Goal: Information Seeking & Learning: Learn about a topic

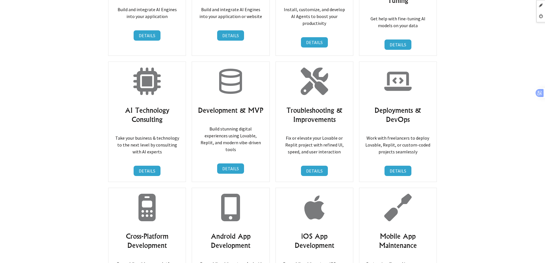
scroll to position [2974, 0]
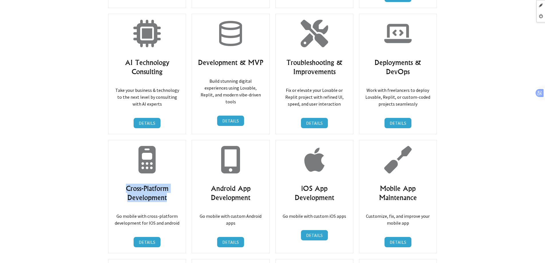
drag, startPoint x: 124, startPoint y: 147, endPoint x: 174, endPoint y: 157, distance: 50.5
click at [174, 184] on h3 "Cross-Platform Development" at bounding box center [147, 193] width 66 height 18
copy h3 "Cross-Platform Development"
drag, startPoint x: 207, startPoint y: 150, endPoint x: 255, endPoint y: 160, distance: 48.6
click at [255, 184] on h3 "Android App Development" at bounding box center [231, 193] width 66 height 18
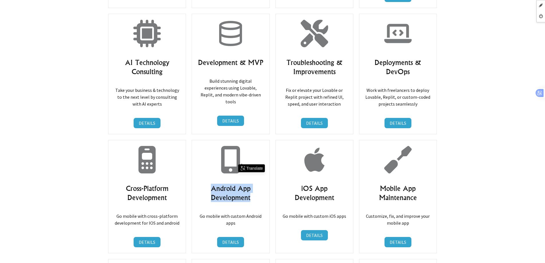
copy h3 "Android App Development"
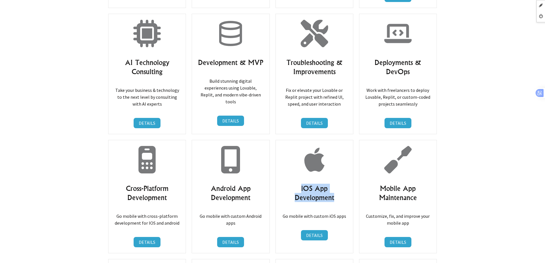
drag, startPoint x: 297, startPoint y: 148, endPoint x: 336, endPoint y: 157, distance: 40.4
click at [336, 184] on h3 "iOS App Development" at bounding box center [314, 193] width 66 height 18
copy h3 "iOS App Development"
drag, startPoint x: 379, startPoint y: 150, endPoint x: 428, endPoint y: 158, distance: 49.8
click at [428, 184] on h3 "Mobile App Maintenance" at bounding box center [398, 193] width 66 height 18
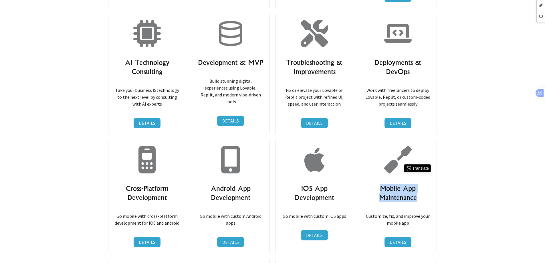
copy h3 "Mobile App Maintenance"
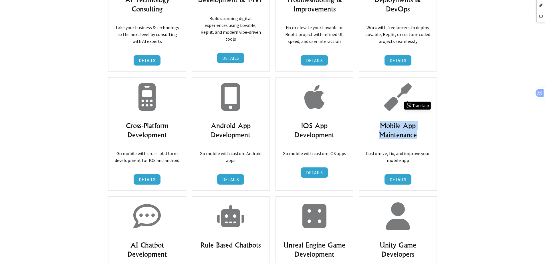
scroll to position [3088, 0]
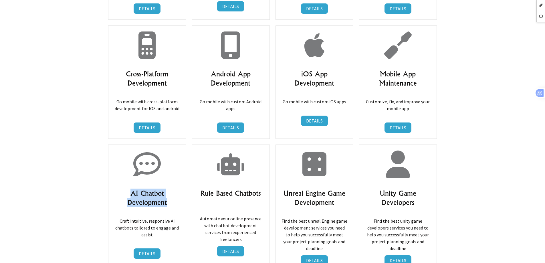
drag, startPoint x: 127, startPoint y: 153, endPoint x: 178, endPoint y: 166, distance: 53.2
click at [178, 188] on h3 "AI Chatbot Development" at bounding box center [147, 197] width 66 height 18
copy h3 "AI Chatbot Development"
drag, startPoint x: 200, startPoint y: 154, endPoint x: 268, endPoint y: 153, distance: 67.8
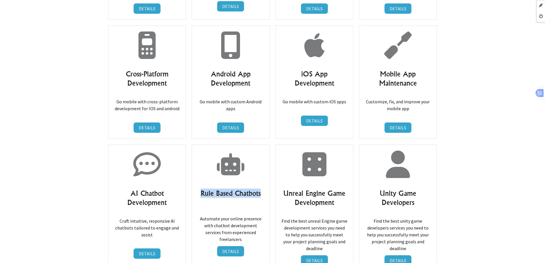
click at [268, 153] on div "Rule Based Chatbots Automate your online presence with chatbot development serv…" at bounding box center [231, 207] width 78 height 127
copy h3 "Rule Based Chatbots"
click at [284, 188] on h3 "Unreal Engine Game Development" at bounding box center [314, 197] width 66 height 18
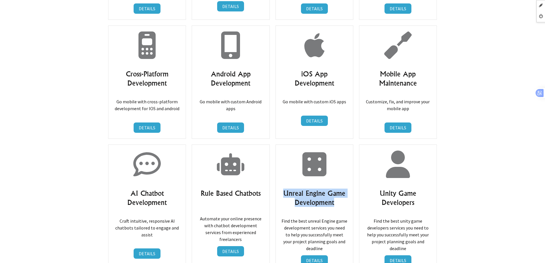
drag, startPoint x: 284, startPoint y: 152, endPoint x: 333, endPoint y: 161, distance: 49.7
click at [333, 188] on h3 "Unreal Engine Game Development" at bounding box center [314, 197] width 66 height 18
copy div "Unreal Engine Game Development"
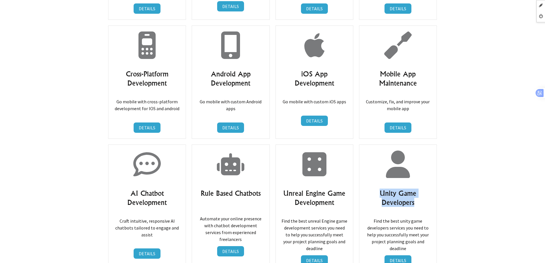
drag, startPoint x: 376, startPoint y: 150, endPoint x: 420, endPoint y: 162, distance: 45.6
click at [420, 188] on h3 "Unity Game Developers" at bounding box center [398, 197] width 66 height 18
copy h3 "Unity Game Developers"
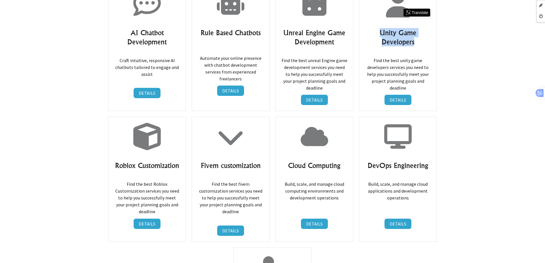
scroll to position [3317, 0]
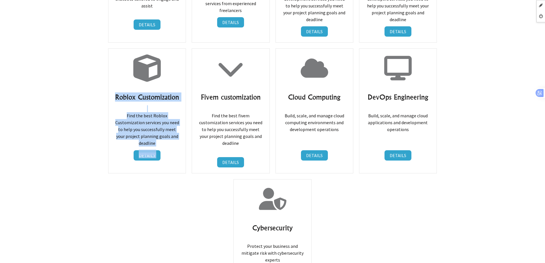
drag, startPoint x: 116, startPoint y: 55, endPoint x: 191, endPoint y: 56, distance: 75.2
click at [180, 92] on h3 "Roblox Customization" at bounding box center [147, 96] width 66 height 9
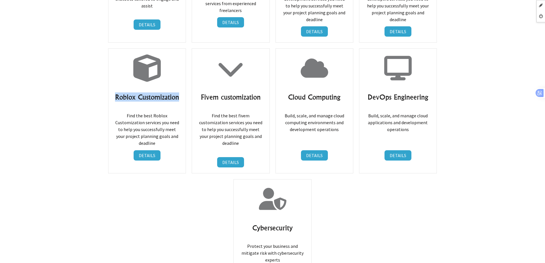
drag, startPoint x: 182, startPoint y: 56, endPoint x: 114, endPoint y: 55, distance: 68.4
click at [114, 55] on div "Roblox Customization Find the best Roblox Customization services you need to he…" at bounding box center [147, 110] width 78 height 125
copy h3 "Roblox Customization"
drag, startPoint x: 196, startPoint y: 58, endPoint x: 269, endPoint y: 57, distance: 72.1
click at [269, 57] on div "Fivem customization Find the best fivem customization services you need to help…" at bounding box center [231, 110] width 78 height 125
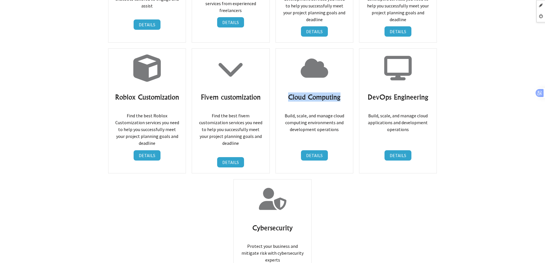
drag, startPoint x: 287, startPoint y: 57, endPoint x: 341, endPoint y: 61, distance: 54.2
click at [341, 92] on h3 "Cloud Computing" at bounding box center [314, 96] width 66 height 9
drag, startPoint x: 369, startPoint y: 59, endPoint x: 448, endPoint y: 59, distance: 78.9
drag, startPoint x: 267, startPoint y: 180, endPoint x: 314, endPoint y: 180, distance: 47.5
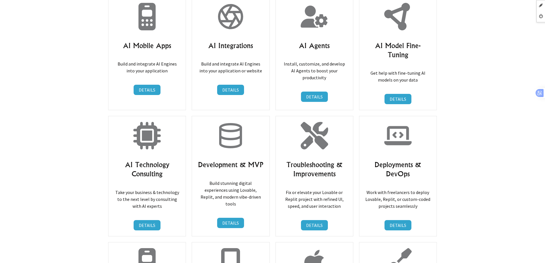
scroll to position [2860, 0]
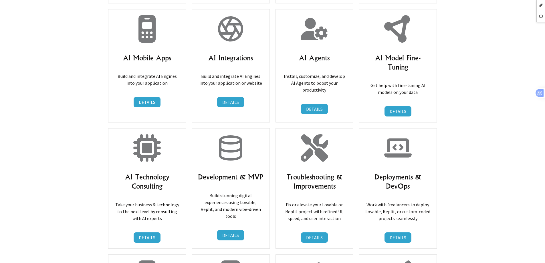
scroll to position [2860, 0]
